Goal: Transaction & Acquisition: Book appointment/travel/reservation

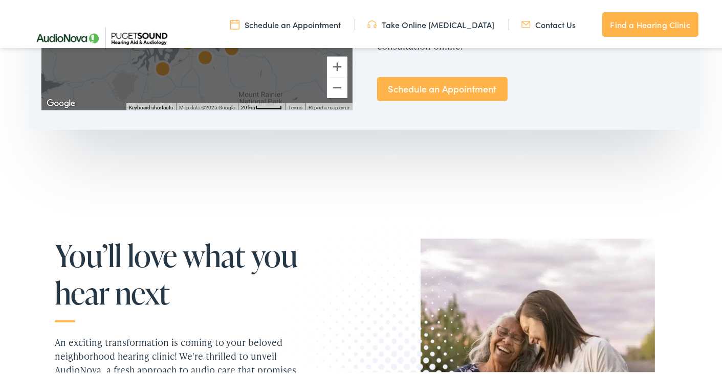
scroll to position [614, 0]
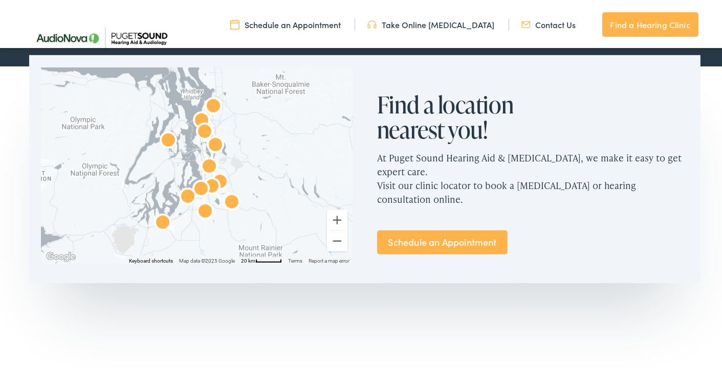
click at [426, 237] on link "Schedule an Appointment" at bounding box center [442, 241] width 130 height 24
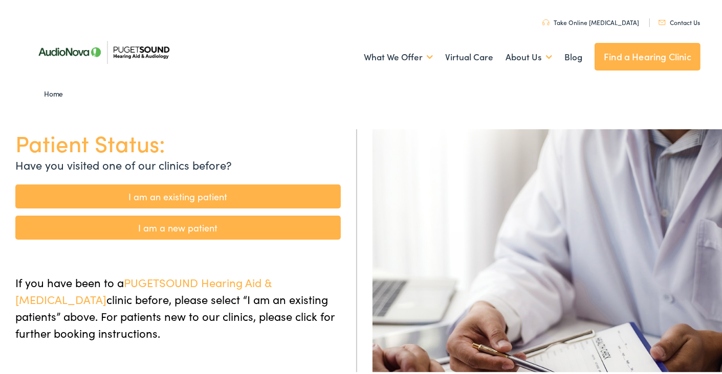
click at [182, 229] on link "I am a new patient" at bounding box center [177, 226] width 325 height 24
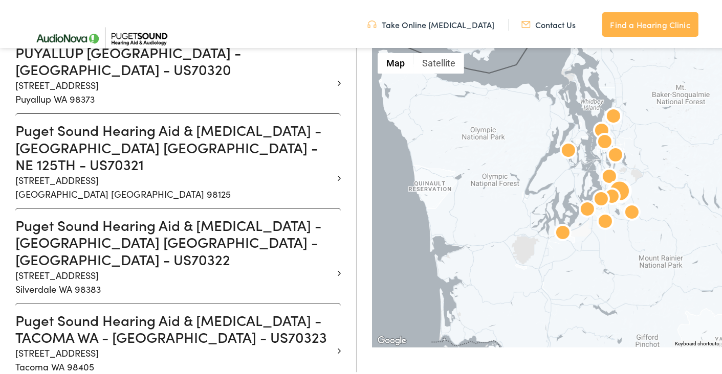
scroll to position [1125, 0]
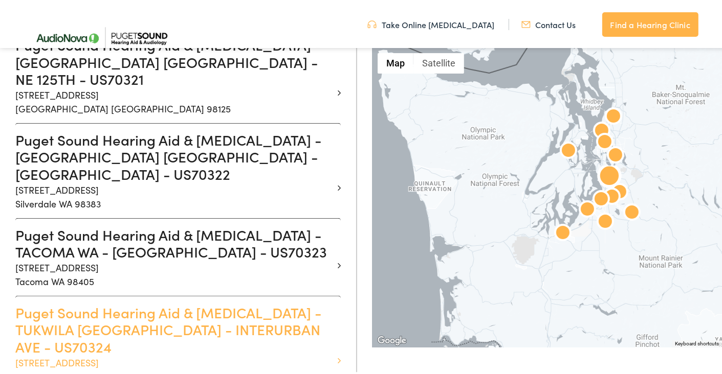
click at [168, 302] on h3 "Puget Sound Hearing Aid & Audiology - TUKWILA WA - INTERURBAN AVE - US70324" at bounding box center [174, 328] width 318 height 52
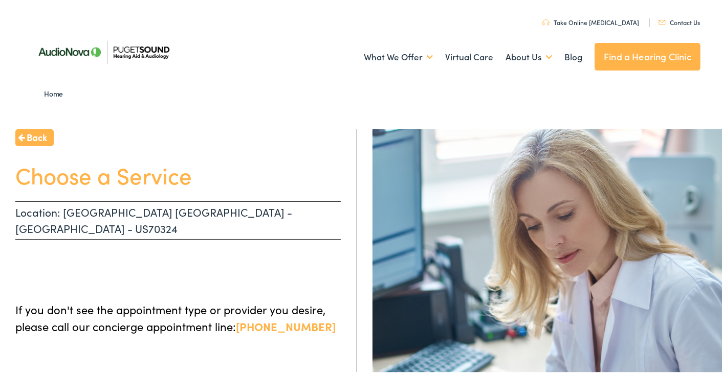
click at [33, 135] on span "Back" at bounding box center [37, 135] width 20 height 14
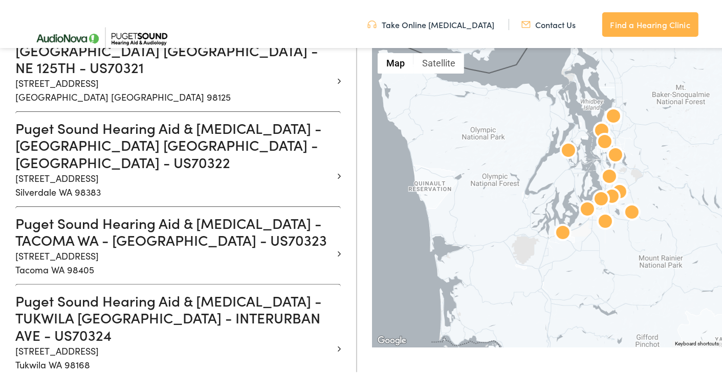
scroll to position [1125, 0]
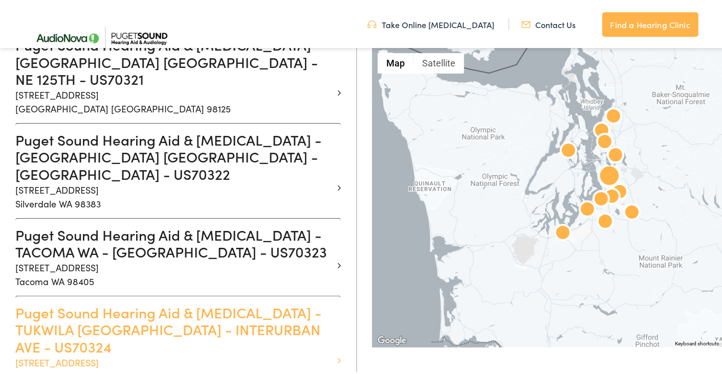
click at [109, 302] on h3 "Puget Sound Hearing Aid & Audiology - TUKWILA WA - INTERURBAN AVE - US70324" at bounding box center [174, 328] width 318 height 52
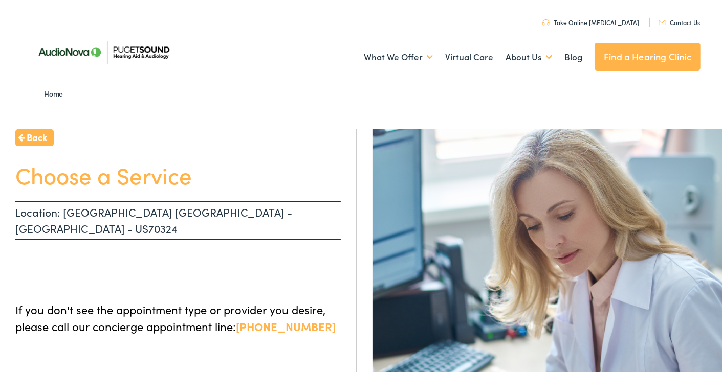
click at [120, 54] on img at bounding box center [103, 50] width 148 height 52
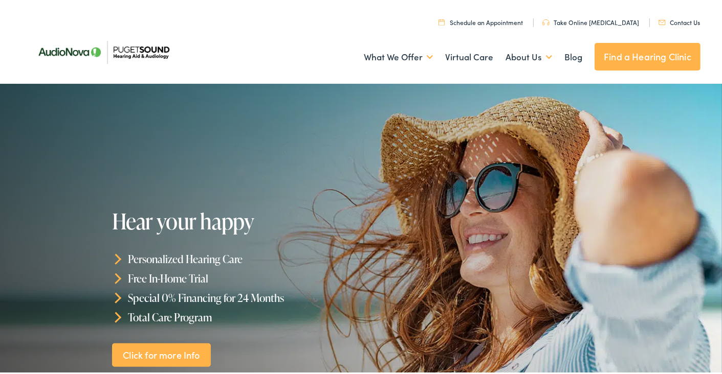
click at [671, 19] on link "Contact Us" at bounding box center [678, 20] width 41 height 9
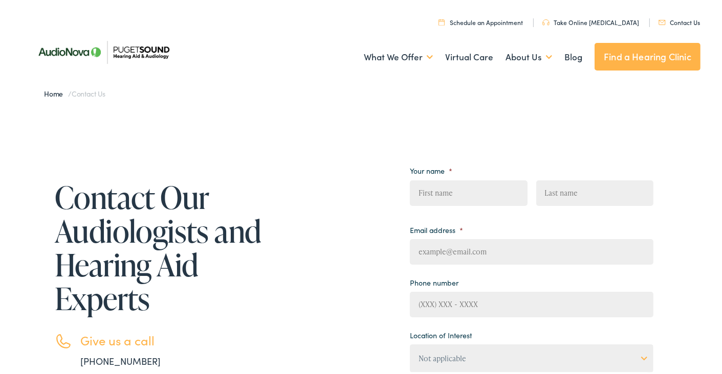
click at [494, 19] on link "Schedule an Appointment" at bounding box center [480, 20] width 84 height 9
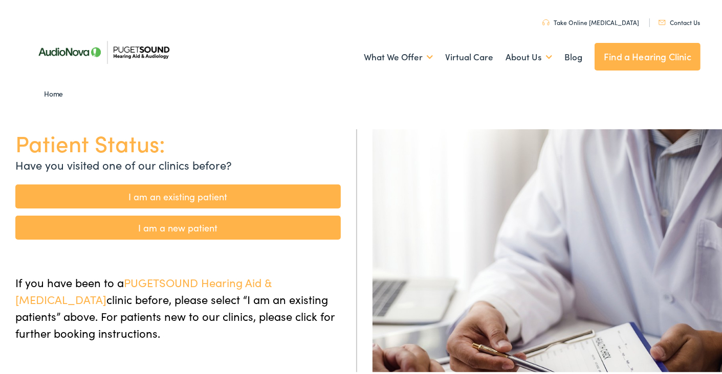
click at [187, 229] on link "I am a new patient" at bounding box center [177, 226] width 325 height 24
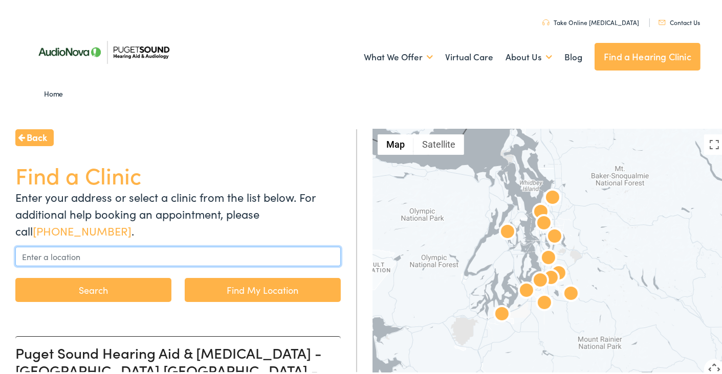
click at [173, 251] on input "text" at bounding box center [177, 254] width 325 height 19
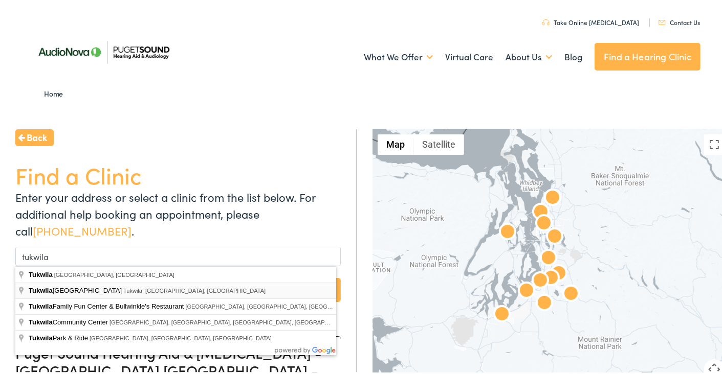
type input "[GEOGRAPHIC_DATA], [GEOGRAPHIC_DATA], [GEOGRAPHIC_DATA], [GEOGRAPHIC_DATA]"
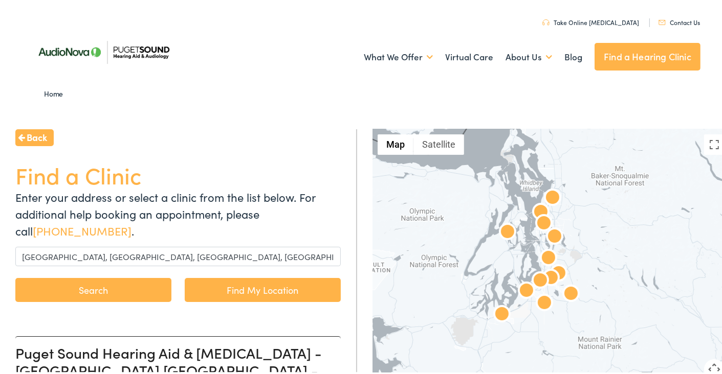
click at [127, 289] on button "Search" at bounding box center [93, 288] width 156 height 24
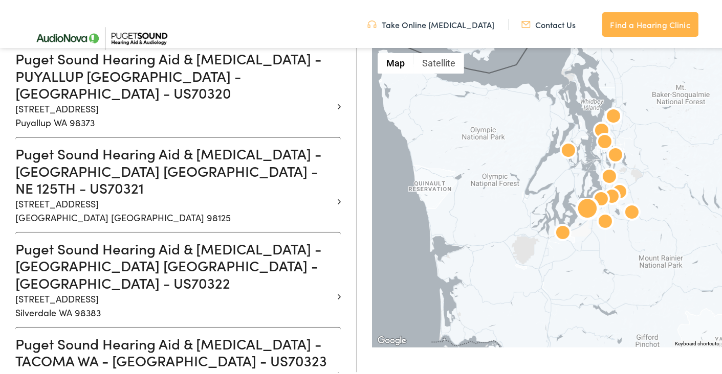
scroll to position [1023, 0]
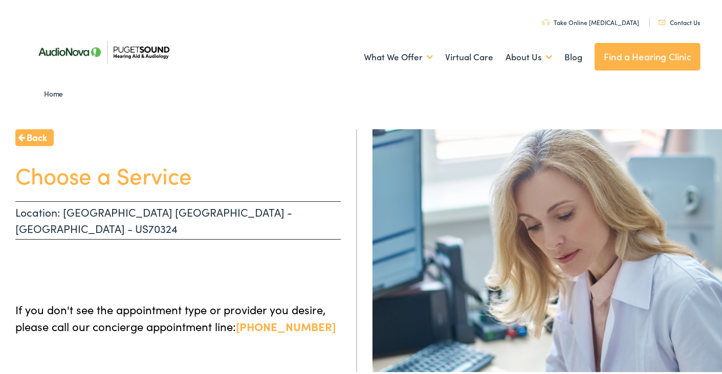
click at [79, 51] on img at bounding box center [103, 50] width 148 height 52
